Goal: Navigation & Orientation: Find specific page/section

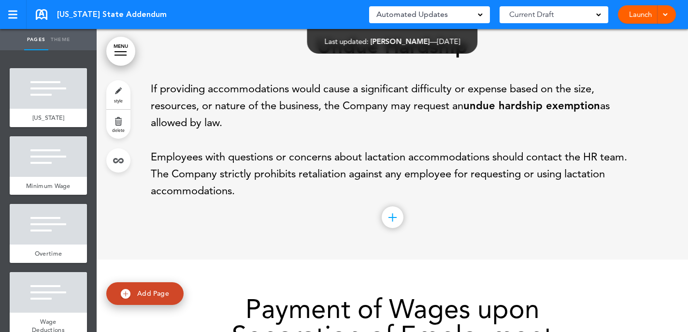
scroll to position [1736, 0]
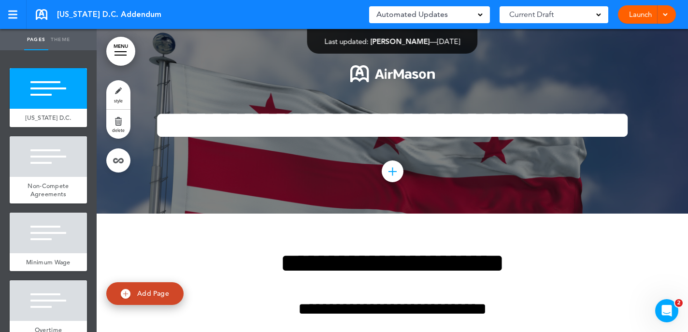
click at [659, 12] on div at bounding box center [664, 14] width 10 height 18
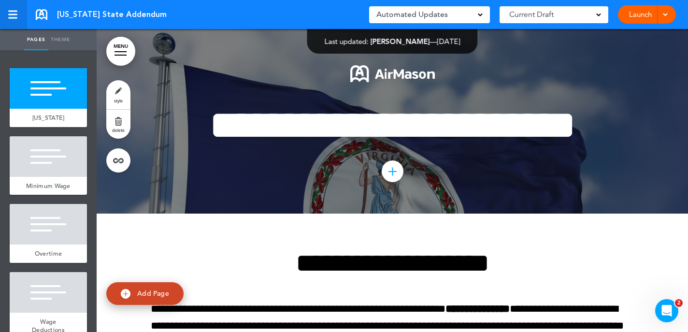
click at [16, 11] on div at bounding box center [12, 11] width 9 height 1
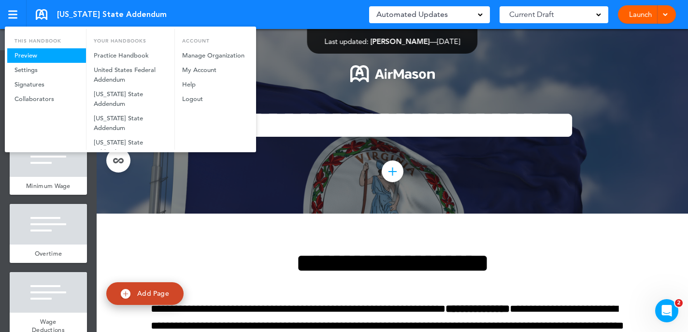
click at [39, 52] on link "Preview" at bounding box center [46, 55] width 79 height 14
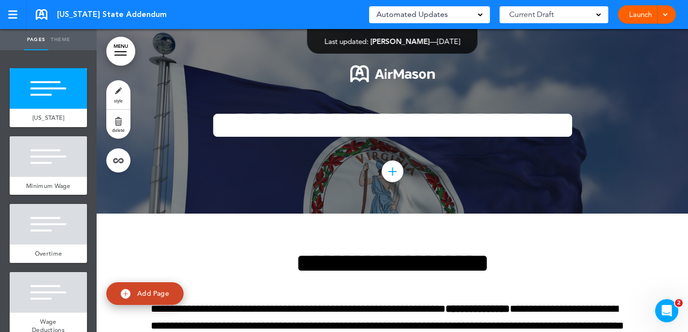
click at [451, 17] on div "Automated Updates 0" at bounding box center [429, 15] width 106 height 14
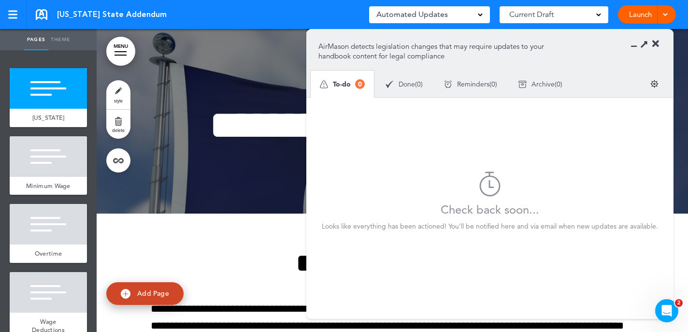
click at [531, 11] on span "Current Draft" at bounding box center [531, 15] width 44 height 14
click at [10, 13] on div at bounding box center [12, 15] width 9 height 8
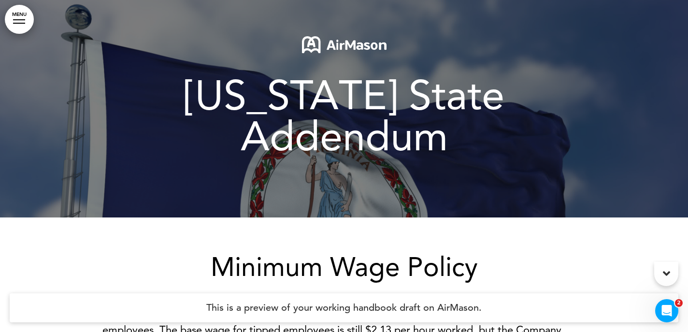
click at [21, 21] on link "MENU" at bounding box center [19, 19] width 29 height 29
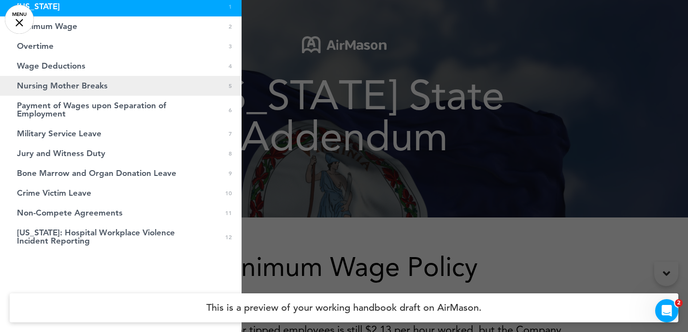
scroll to position [50, 0]
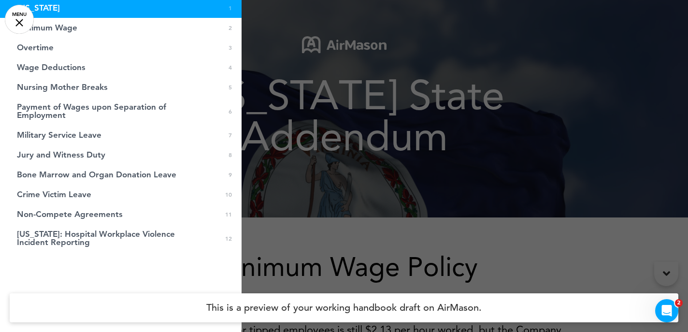
click at [15, 20] on link "MENU" at bounding box center [19, 19] width 29 height 29
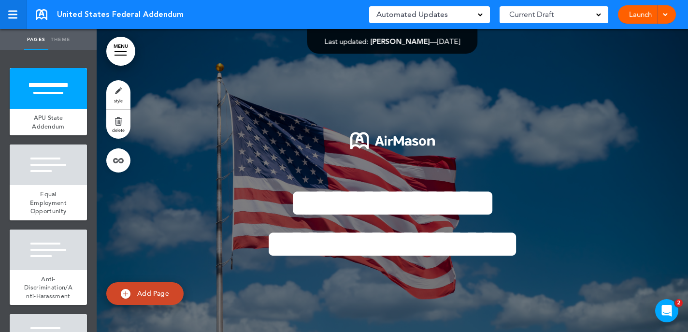
click at [12, 15] on div at bounding box center [12, 15] width 9 height 8
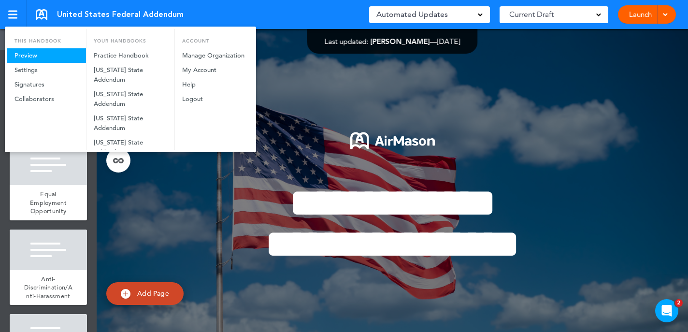
click at [27, 53] on link "Preview" at bounding box center [46, 55] width 79 height 14
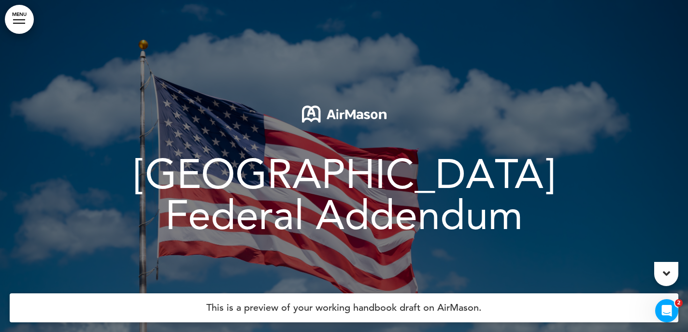
click at [9, 13] on link "MENU" at bounding box center [19, 19] width 29 height 29
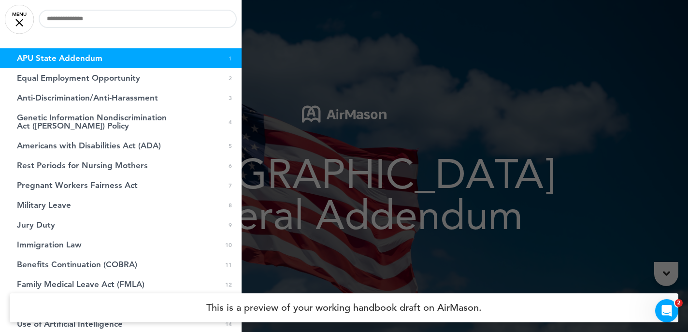
click at [101, 56] on link "APU State Addendum 0 1" at bounding box center [120, 58] width 241 height 20
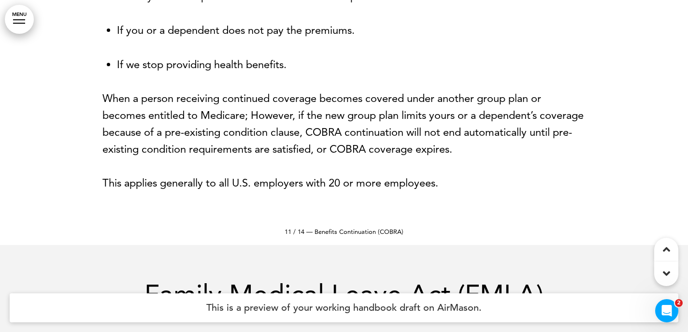
scroll to position [7748, 0]
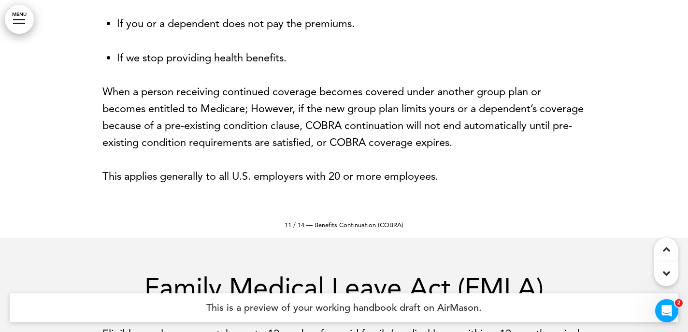
click at [16, 30] on link "MENU" at bounding box center [19, 19] width 29 height 29
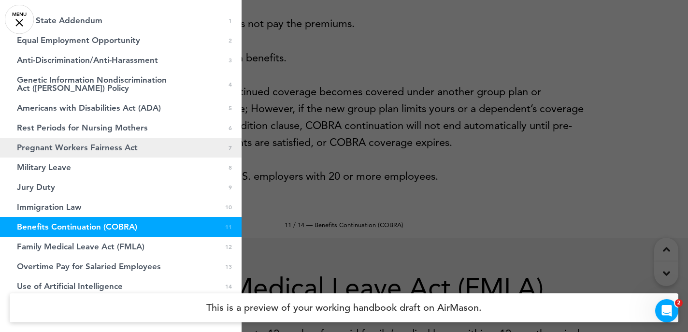
scroll to position [46, 0]
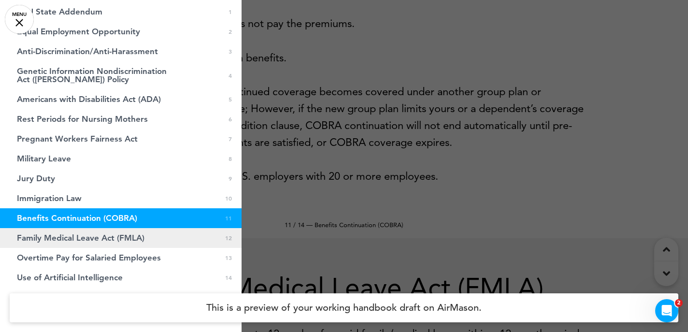
click at [92, 237] on span "Family Medical Leave Act (FMLA)" at bounding box center [80, 238] width 127 height 8
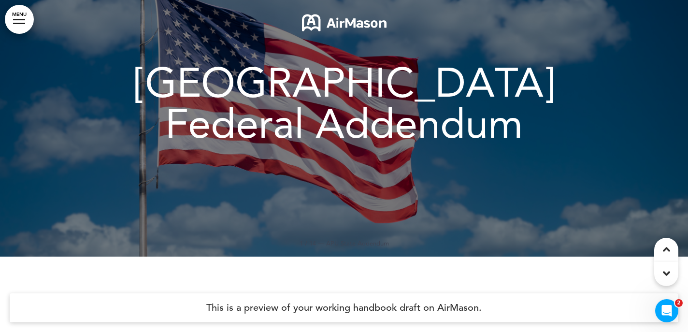
scroll to position [0, 0]
